Goal: Communication & Community: Ask a question

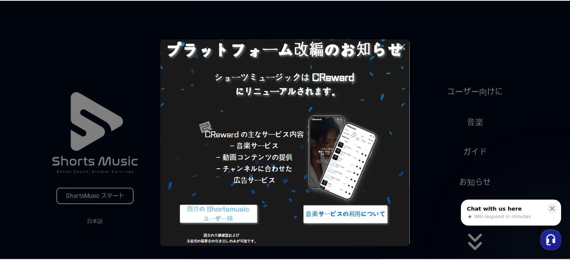
scroll to position [43, 0]
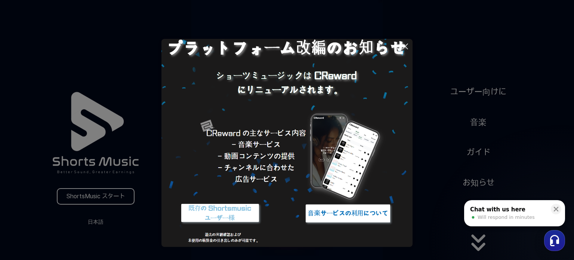
click at [323, 210] on img at bounding box center [347, 213] width 93 height 28
click at [330, 215] on img at bounding box center [347, 213] width 93 height 28
click at [406, 47] on icon at bounding box center [405, 46] width 5 height 5
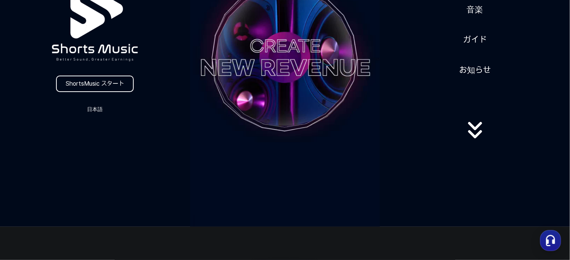
scroll to position [112, 0]
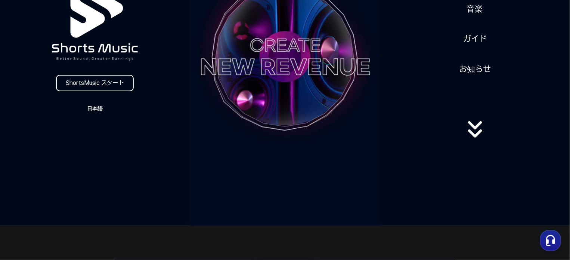
click at [101, 106] on button "日本語" at bounding box center [95, 108] width 36 height 10
click at [101, 106] on button at bounding box center [285, 130] width 570 height 260
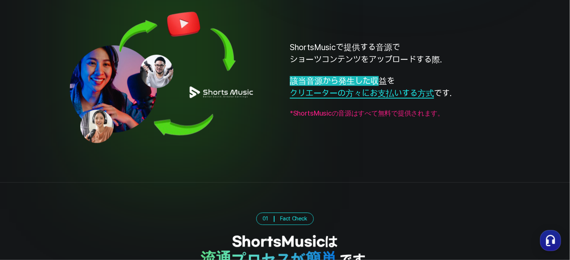
scroll to position [976, 0]
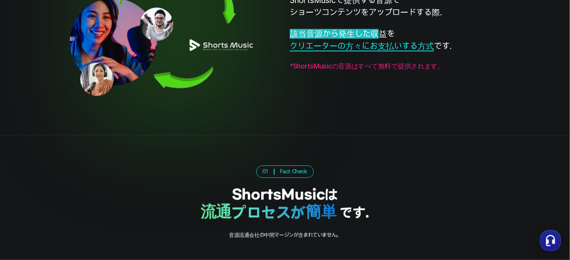
click at [553, 239] on use "button" at bounding box center [550, 240] width 9 height 11
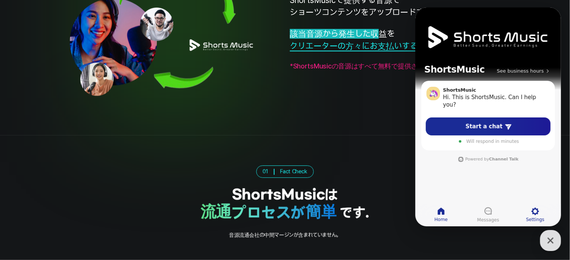
click at [534, 210] on icon at bounding box center [535, 211] width 9 height 9
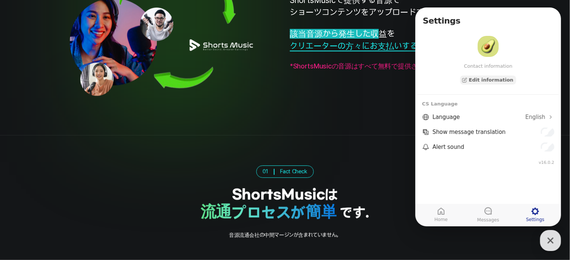
click at [534, 115] on span "English" at bounding box center [535, 116] width 20 height 7
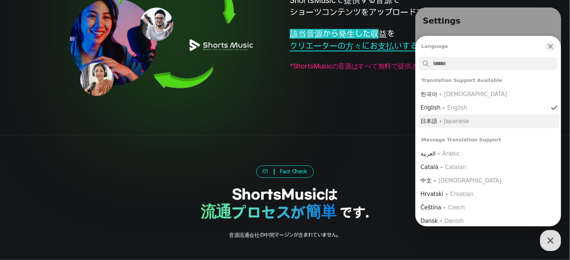
click at [461, 120] on div "∙ Japanese" at bounding box center [454, 120] width 30 height 7
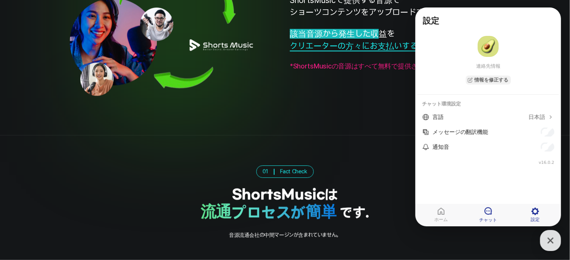
click at [483, 212] on link "チャット" at bounding box center [488, 214] width 47 height 19
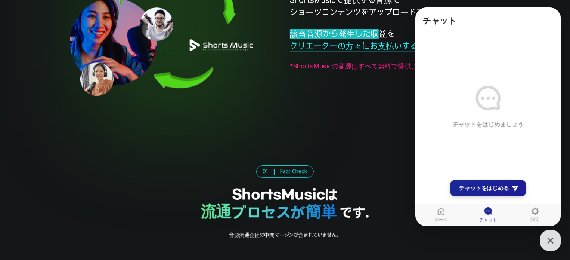
click at [479, 193] on link "New Chat Button チャットをはじめる" at bounding box center [488, 188] width 76 height 16
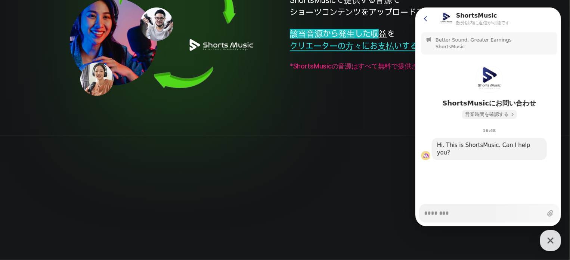
click at [495, 115] on span "営業時間を確認する" at bounding box center [487, 114] width 44 height 7
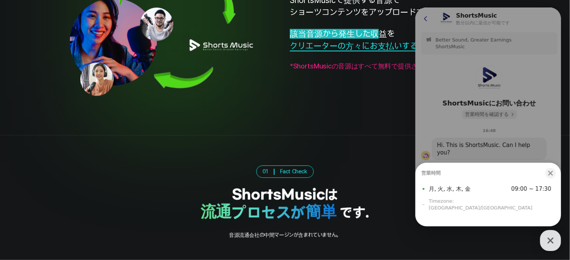
click at [495, 115] on div "営業時間 Close bottom sheet modal 月, 火, 水, 木, 金 09:00 ~ 17:30 Timezone: [GEOGRAPHIC…" at bounding box center [488, 116] width 146 height 219
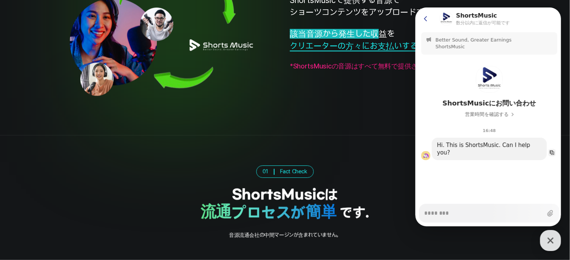
click at [550, 150] on icon "button" at bounding box center [552, 152] width 4 height 4
click at [499, 213] on textarea "Messenger Input Textarea" at bounding box center [483, 210] width 118 height 13
type textarea "*"
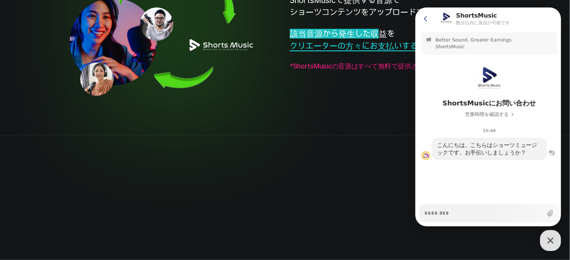
click at [374, 94] on div "ShortsMusicで提供する音源で ショーツコンテンツをアップロードする際. 該当音源から発生した収 益を クリエーターの方々にお支払いする方式 です. …" at bounding box center [285, 33] width 431 height 158
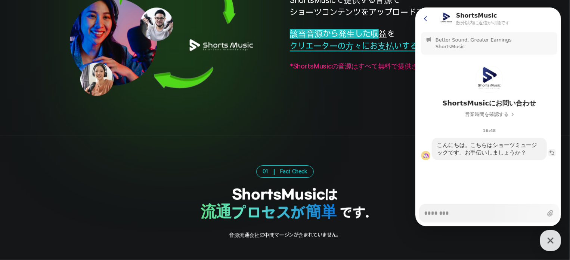
click at [422, 18] on icon at bounding box center [425, 18] width 7 height 7
